Goal: Navigation & Orientation: Find specific page/section

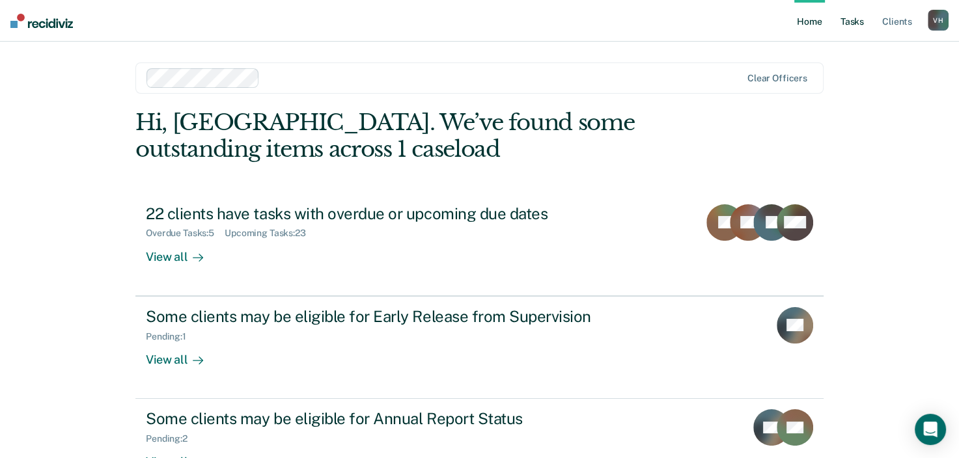
click at [851, 19] on link "Tasks" at bounding box center [852, 21] width 29 height 42
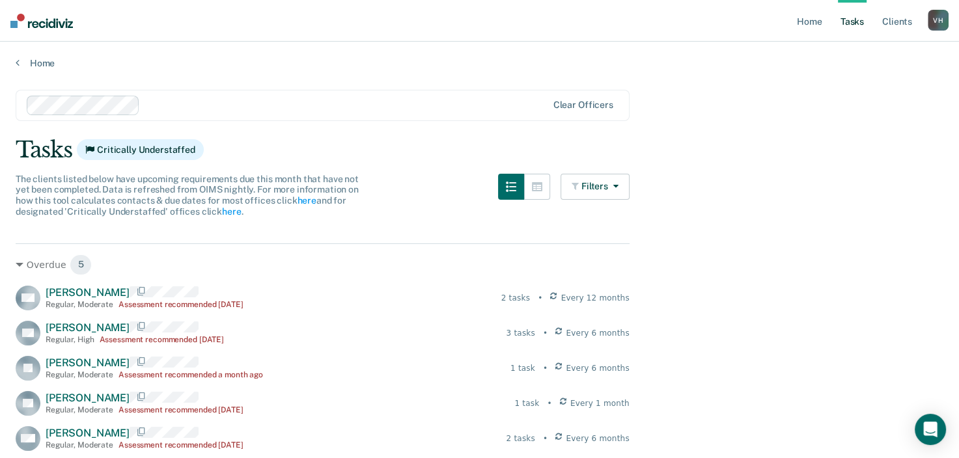
scroll to position [377, 0]
